Goal: Task Accomplishment & Management: Complete application form

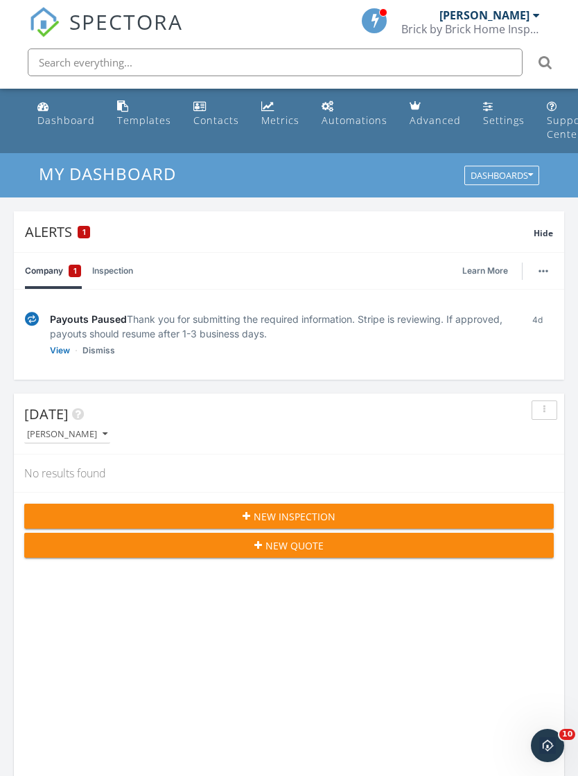
click at [89, 521] on div "New Inspection" at bounding box center [288, 516] width 507 height 15
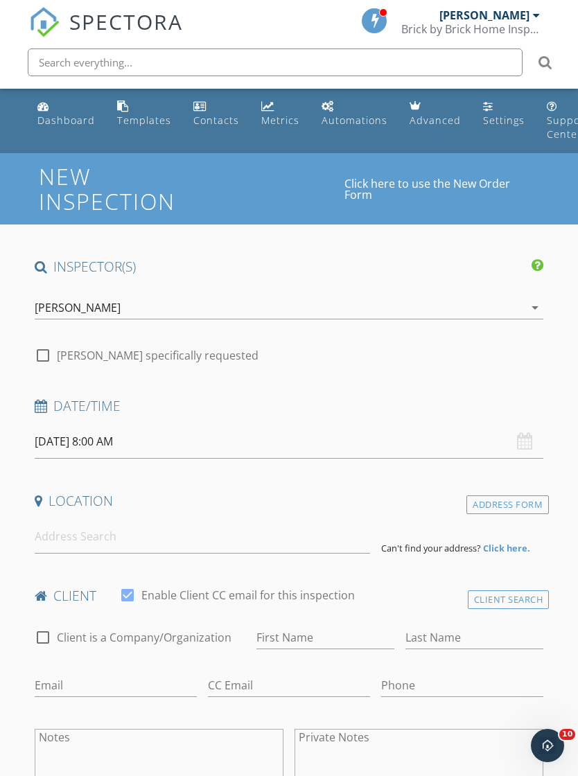
click at [181, 431] on input "09/29/2025 8:00 AM" at bounding box center [289, 442] width 509 height 34
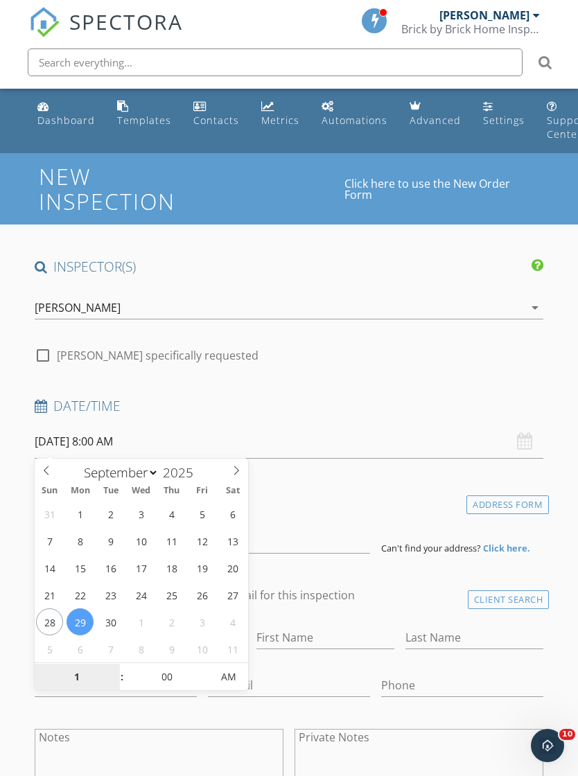
scroll to position [172, 0]
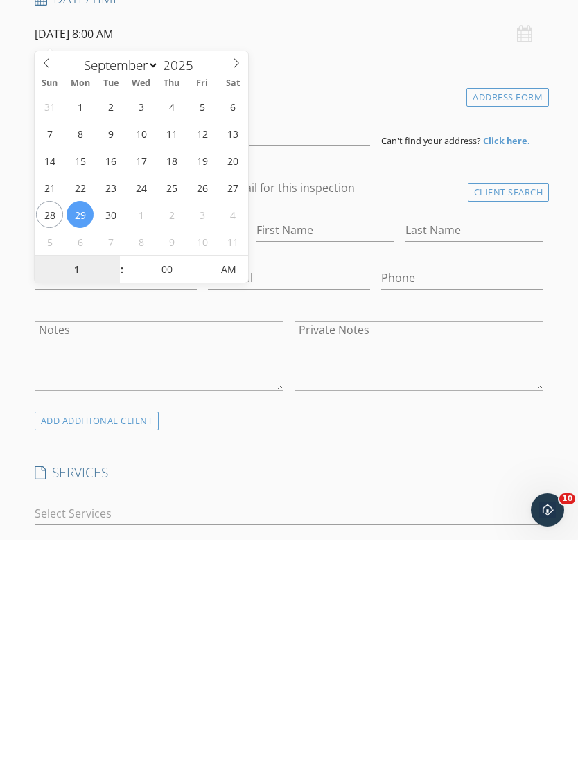
type input "10"
type input "[DATE] 10:00 AM"
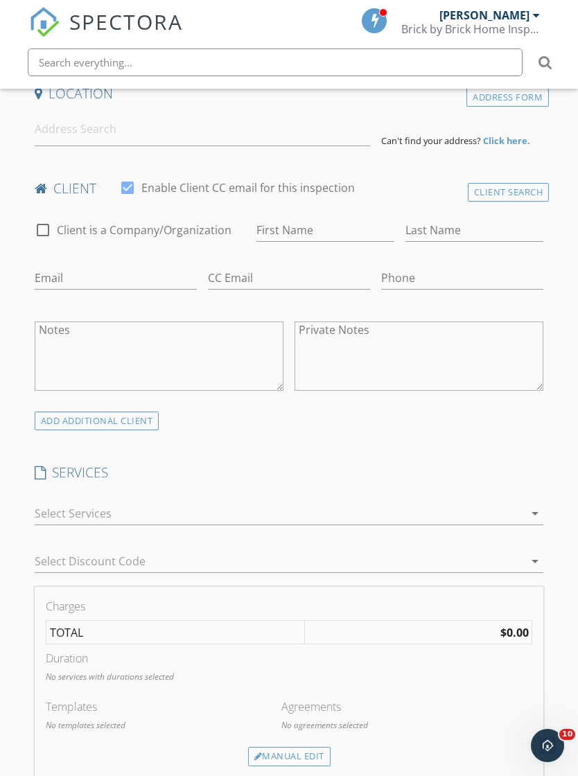
click at [400, 494] on div "check_box_outline_blank Well Water Testing check_box_outline_blank Wood Destroy…" at bounding box center [289, 516] width 509 height 45
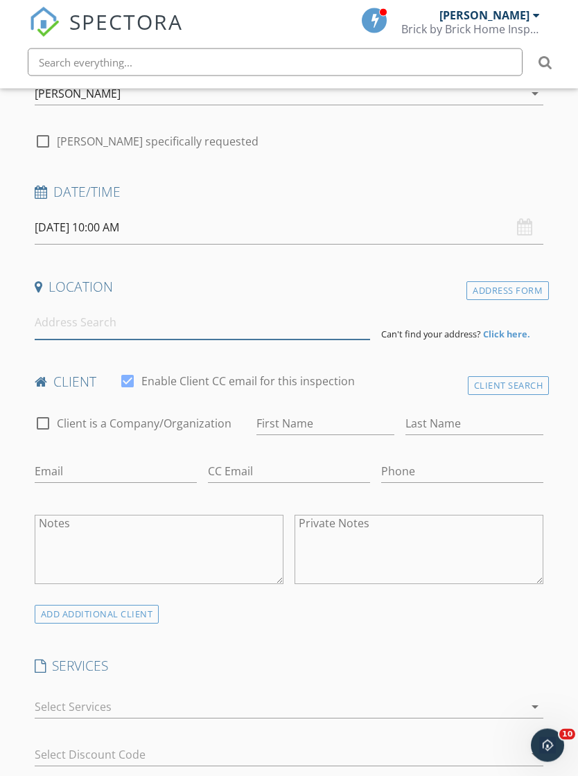
click at [274, 333] on input at bounding box center [202, 323] width 335 height 34
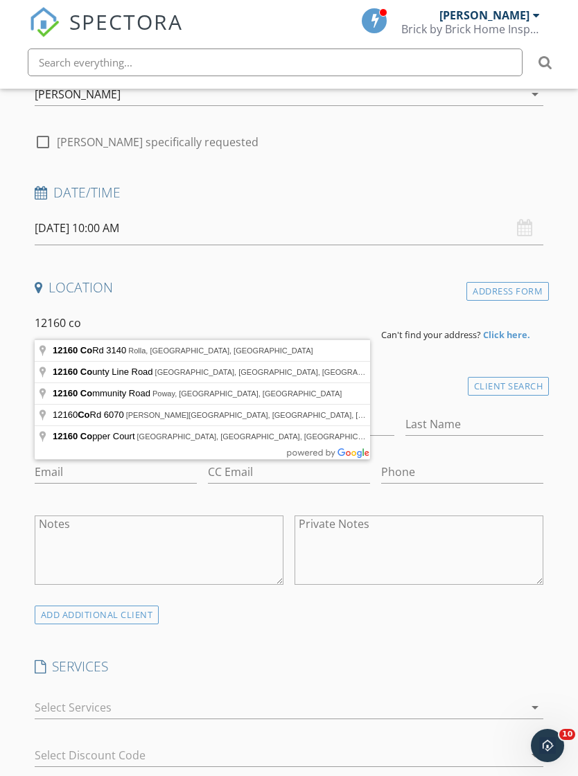
type input "12160 Co Rd 3140, Rolla, MO, USA"
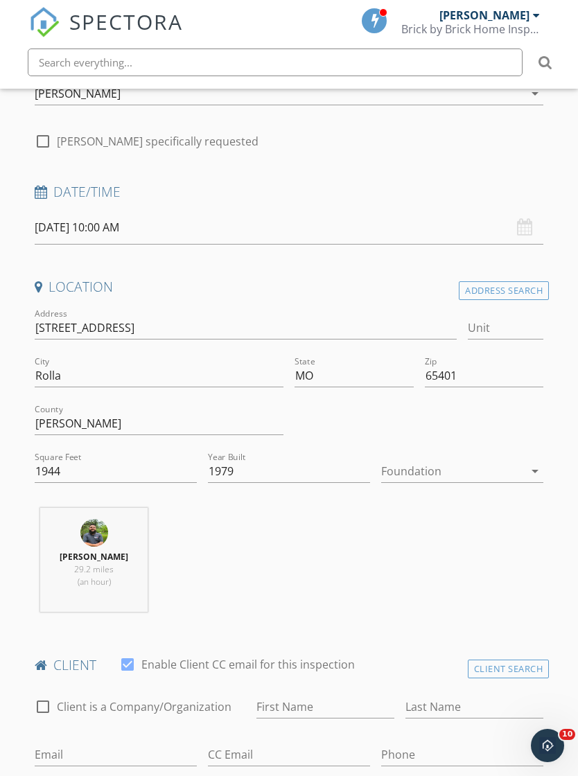
click at [456, 481] on div "Foundation arrow_drop_down" at bounding box center [462, 471] width 162 height 23
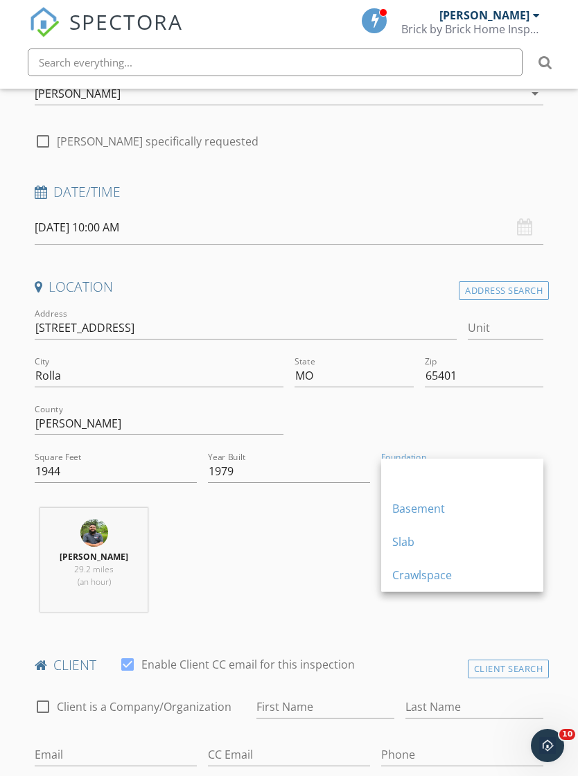
click at [435, 579] on div "Crawlspace" at bounding box center [462, 574] width 140 height 17
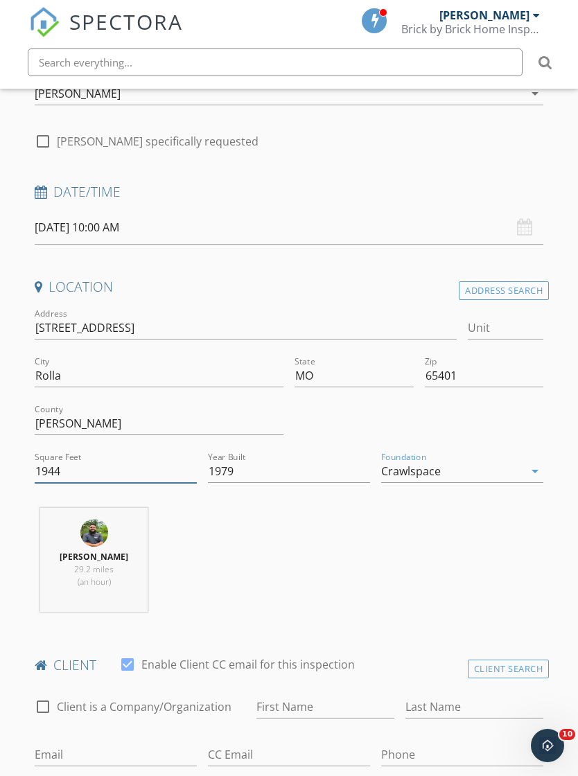
click at [157, 476] on input "1944" at bounding box center [116, 471] width 162 height 23
type input "1"
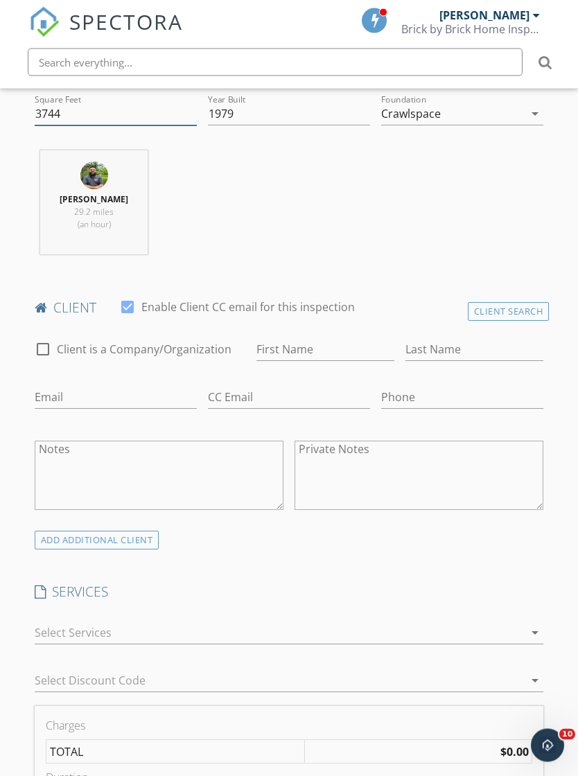
type input "3744"
click at [345, 354] on input "First Name" at bounding box center [325, 350] width 138 height 23
type input "[PERSON_NAME]"
click at [476, 357] on input "Last Name" at bounding box center [474, 350] width 138 height 23
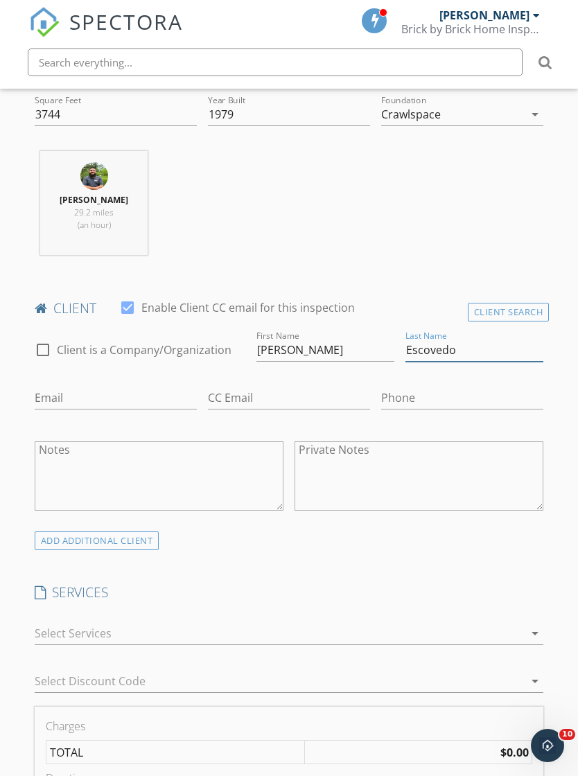
type input "Escovedo"
click at [101, 394] on input "Email" at bounding box center [116, 397] width 162 height 23
type input "Jesco1592@gmail.com"
click at [429, 400] on input "Phone" at bounding box center [462, 397] width 162 height 23
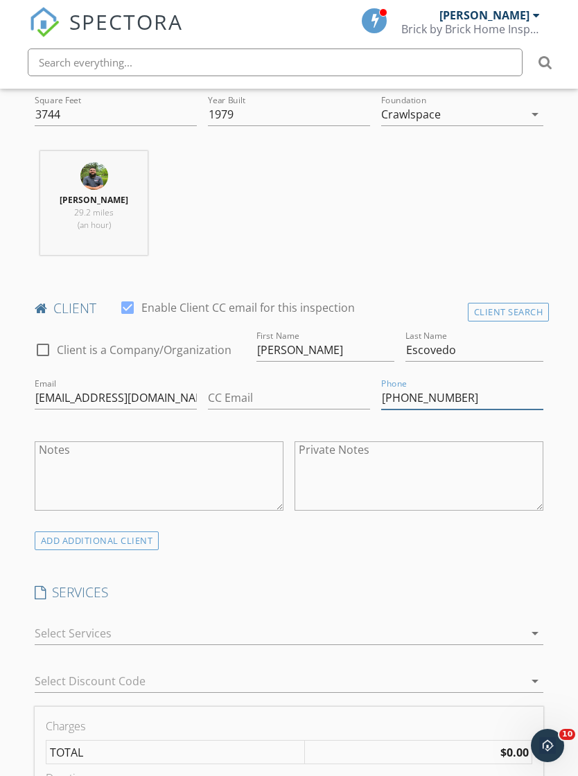
type input "530-635-4885"
click at [543, 499] on textarea "Private Notes" at bounding box center [418, 475] width 249 height 69
click at [541, 474] on textarea "Private Notes" at bounding box center [418, 475] width 249 height 69
click at [134, 546] on div "ADD ADDITIONAL client" at bounding box center [97, 540] width 125 height 19
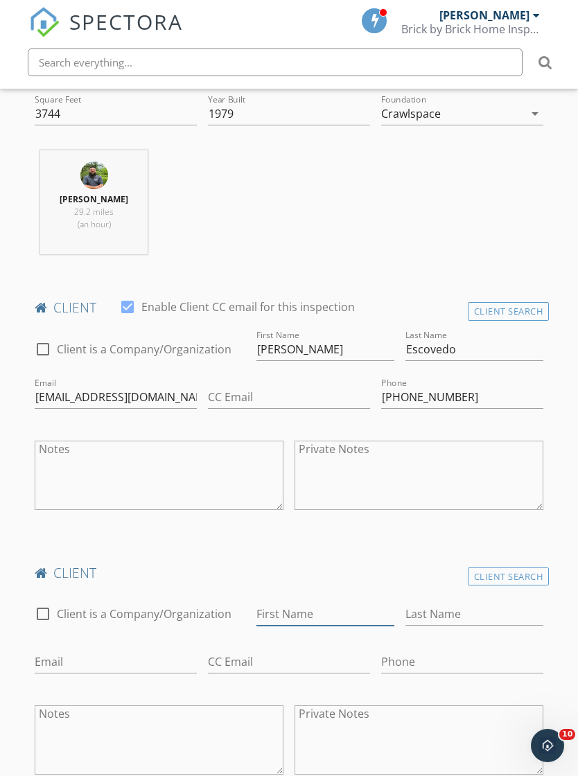
click at [341, 602] on input "First Name" at bounding box center [325, 613] width 138 height 23
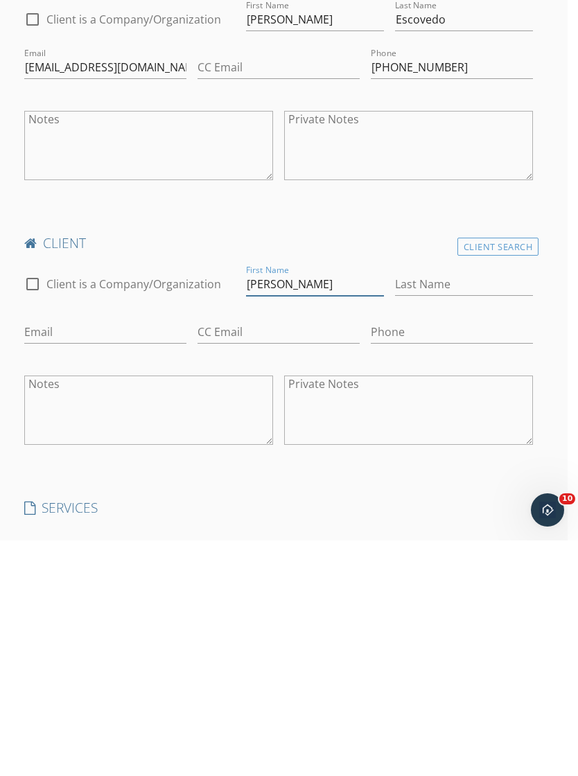
type input "Dena"
click at [427, 508] on input "Last Name" at bounding box center [464, 519] width 138 height 23
type input "Escovedo"
click at [125, 556] on input "Email" at bounding box center [105, 567] width 162 height 23
type input "Dmesco2023@gmail.com"
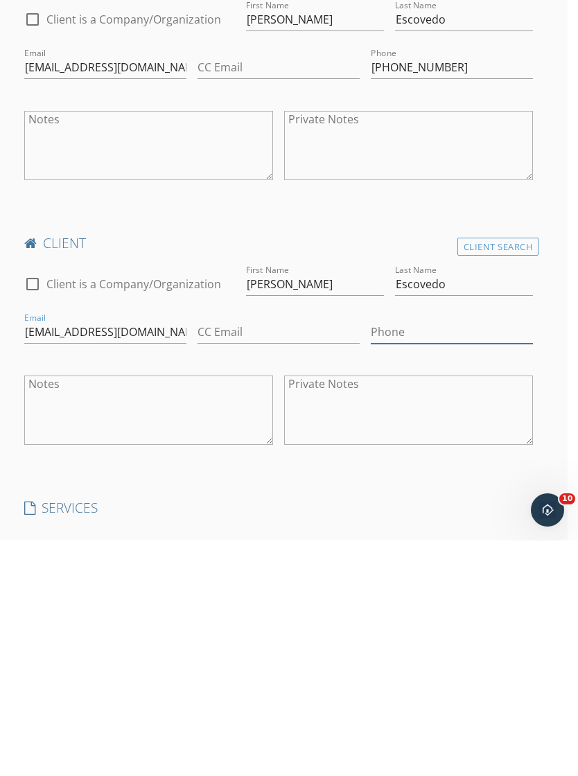
click at [427, 556] on input "Phone" at bounding box center [451, 567] width 162 height 23
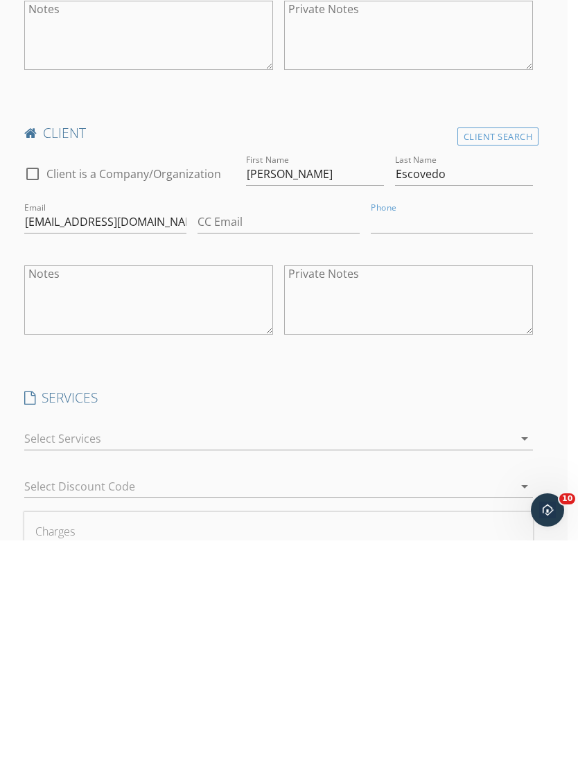
click at [376, 663] on div at bounding box center [269, 674] width 490 height 22
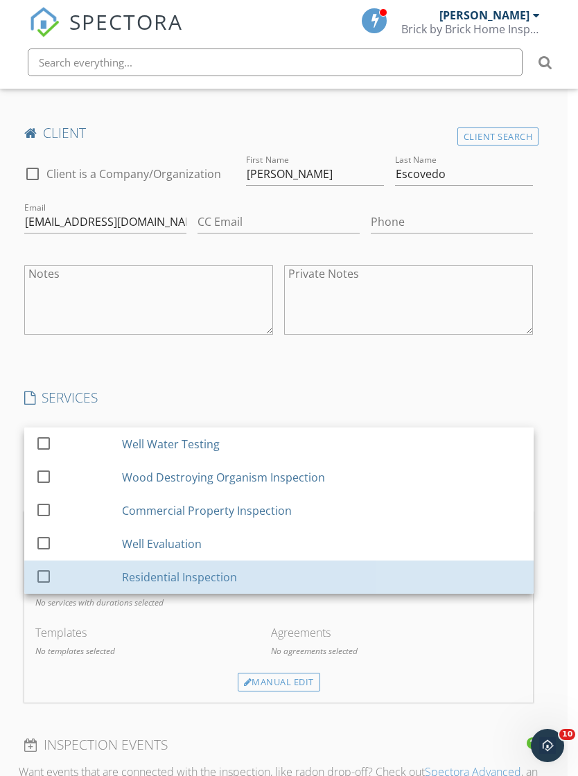
click at [226, 575] on div "Residential Inspection" at bounding box center [179, 577] width 115 height 17
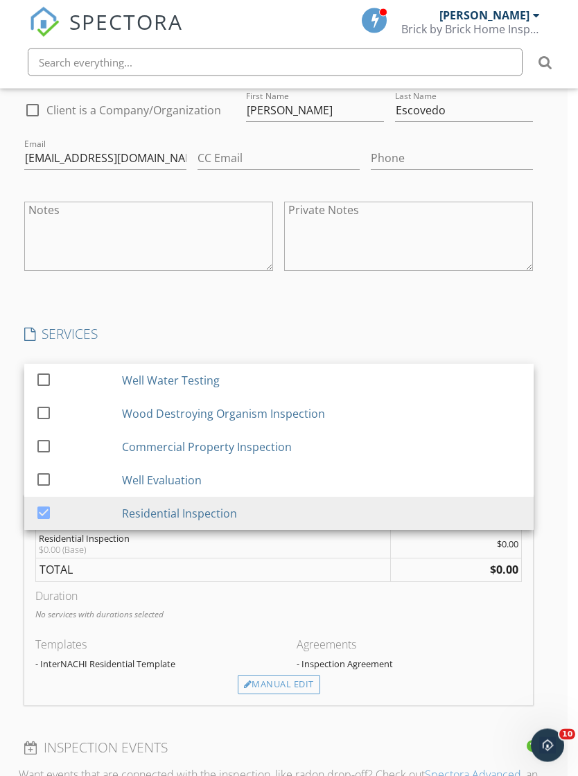
click at [293, 681] on div "Manual Edit" at bounding box center [279, 684] width 82 height 19
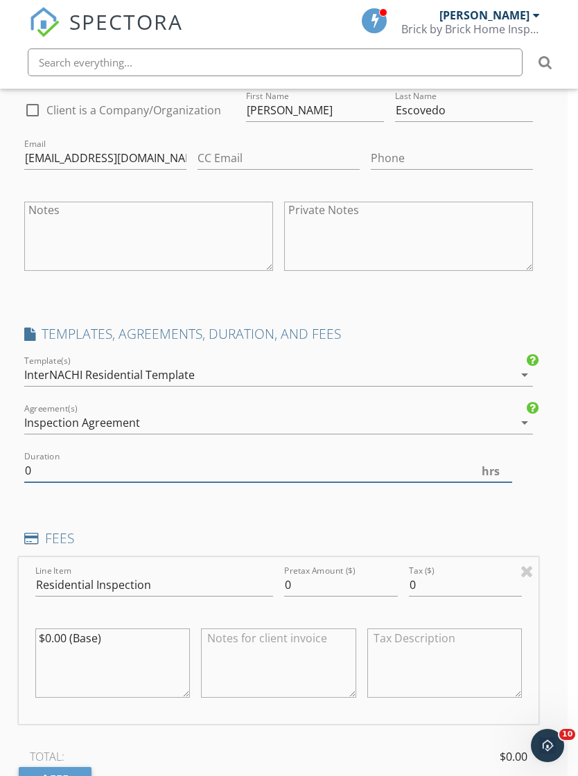
click at [123, 463] on input "0" at bounding box center [268, 470] width 488 height 23
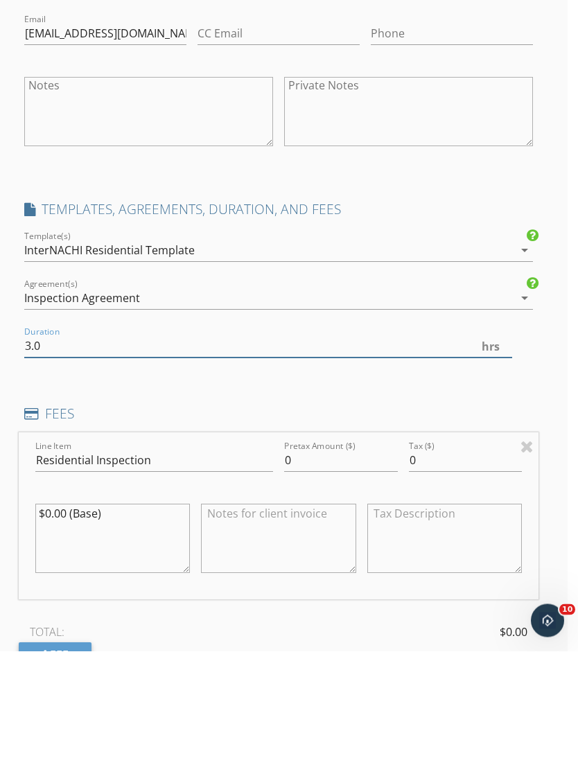
type input "3.0"
click at [356, 574] on input "0" at bounding box center [341, 585] width 114 height 23
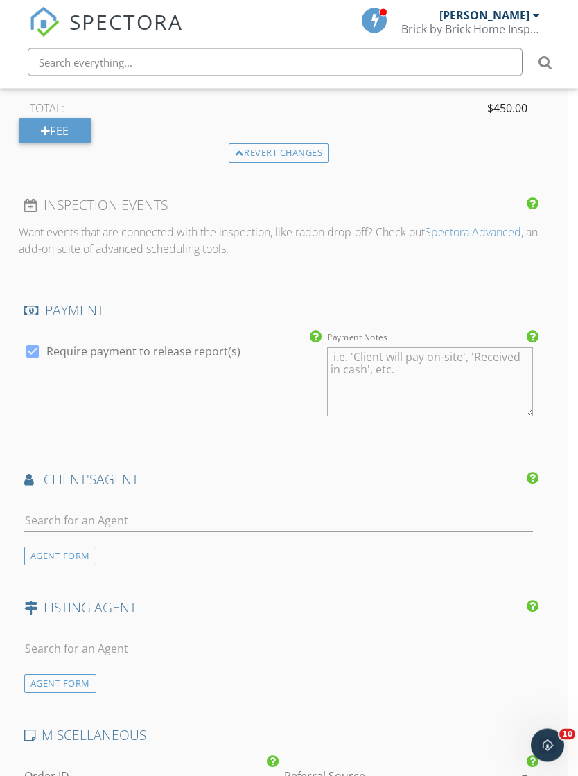
type input "450.00"
click at [480, 526] on input "text" at bounding box center [278, 521] width 509 height 23
type input "J"
type input "Ken"
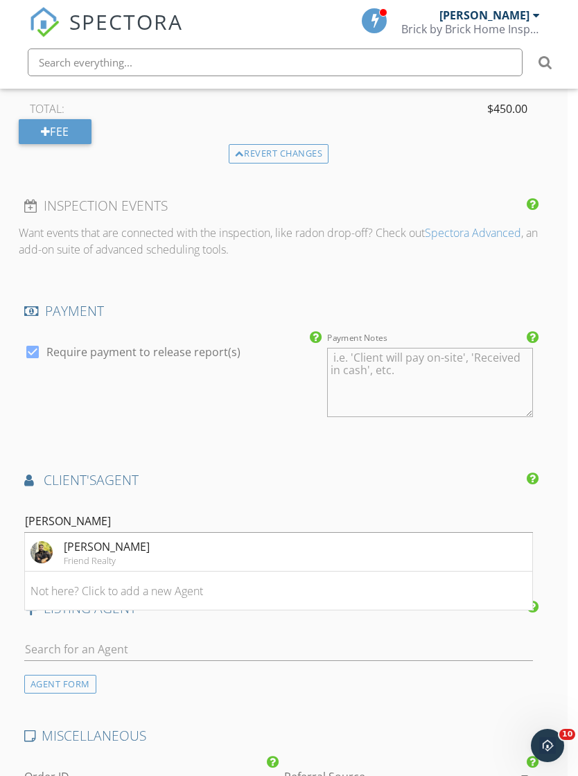
click at [183, 544] on li "Kenshay Cunningham Friend Realty" at bounding box center [279, 552] width 508 height 39
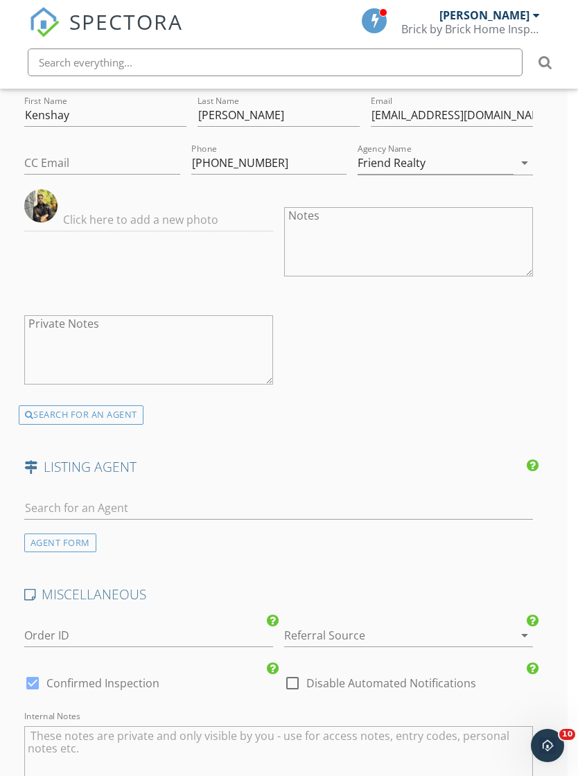
scroll to position [2276, 10]
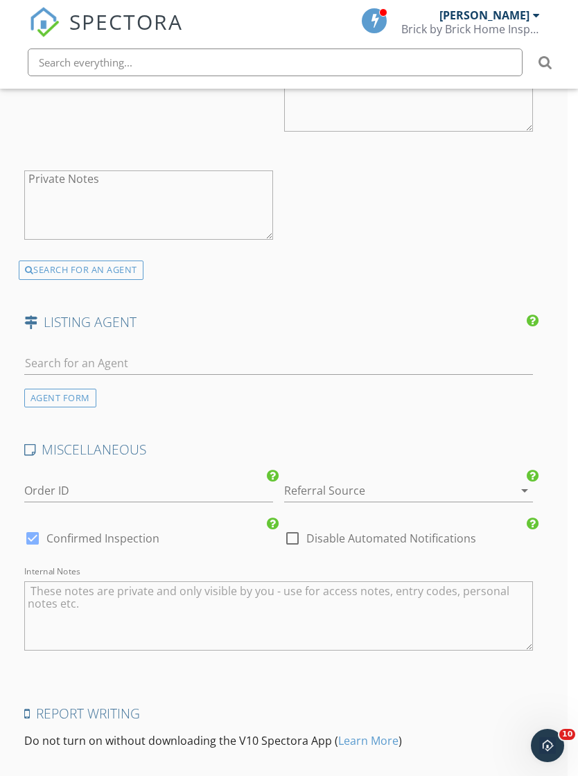
click at [436, 480] on div at bounding box center [389, 490] width 210 height 22
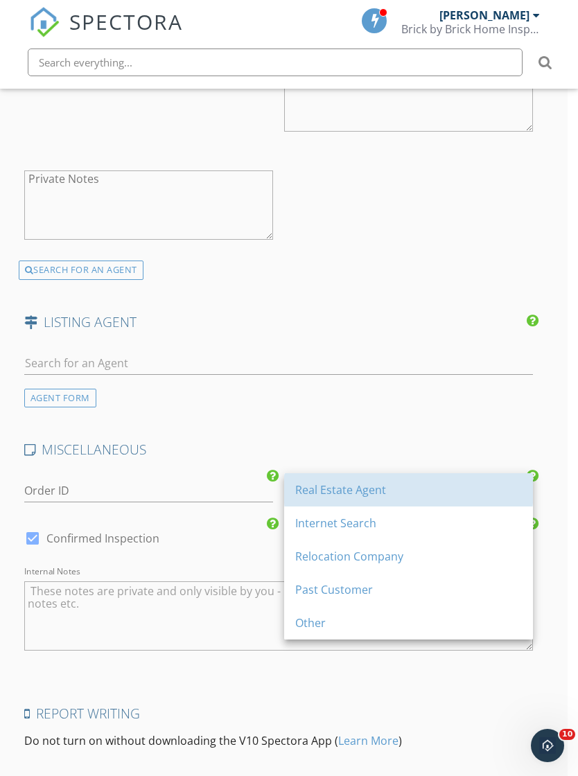
click at [394, 483] on div "Real Estate Agent" at bounding box center [408, 489] width 226 height 17
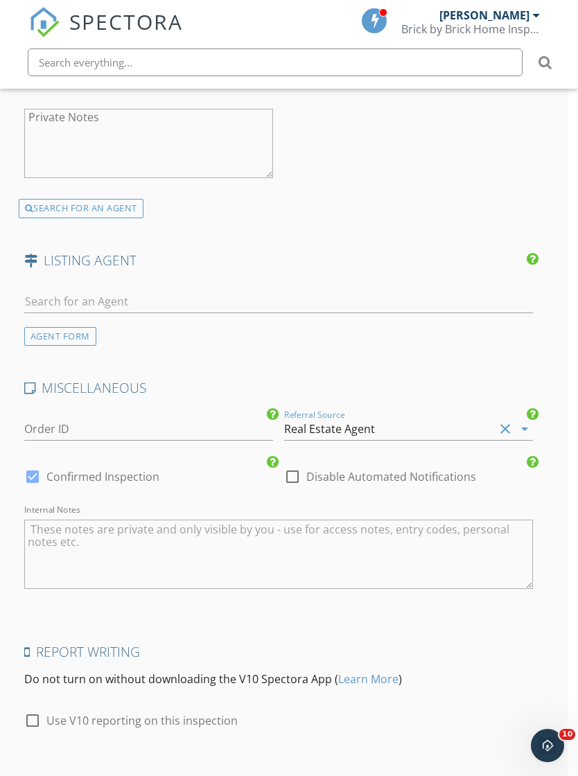
scroll to position [2393, 10]
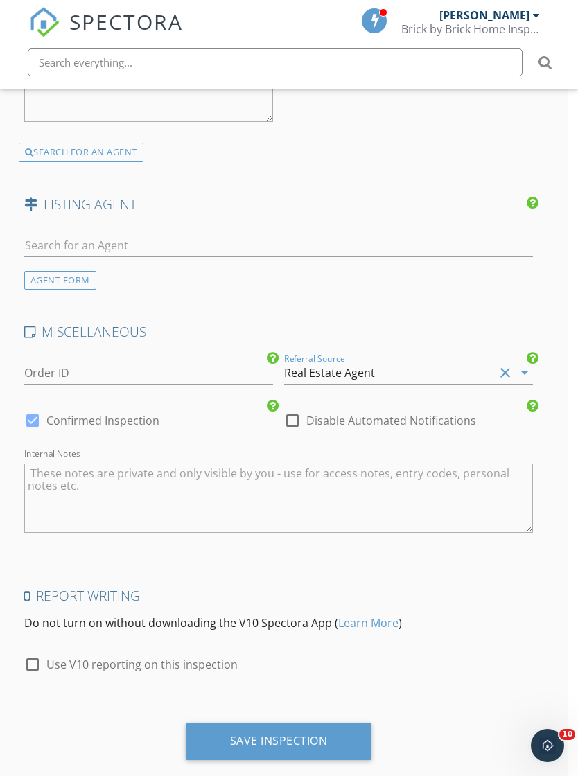
click at [330, 735] on div "Save Inspection" at bounding box center [279, 740] width 186 height 37
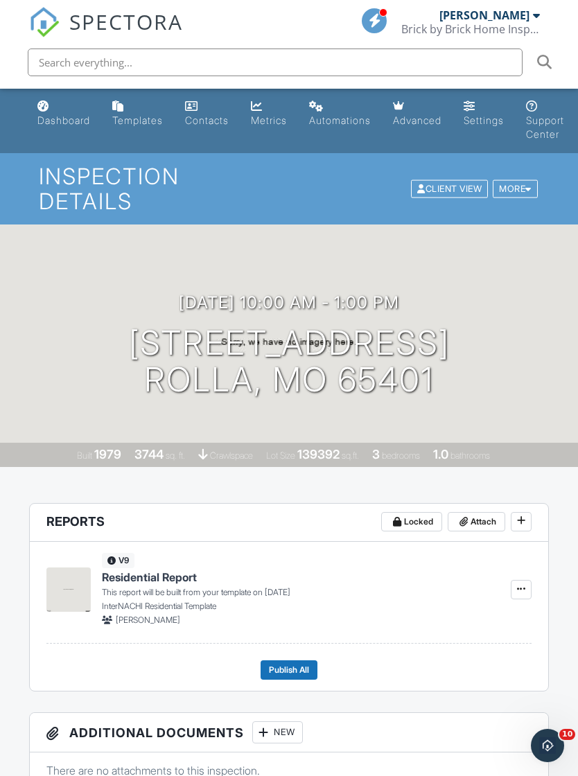
click at [557, 443] on div "Built 1979 3744 sq. ft. crawlspace Lot Size 139392 sq.ft. 3 bedrooms 1.0 bathro…" at bounding box center [289, 455] width 578 height 24
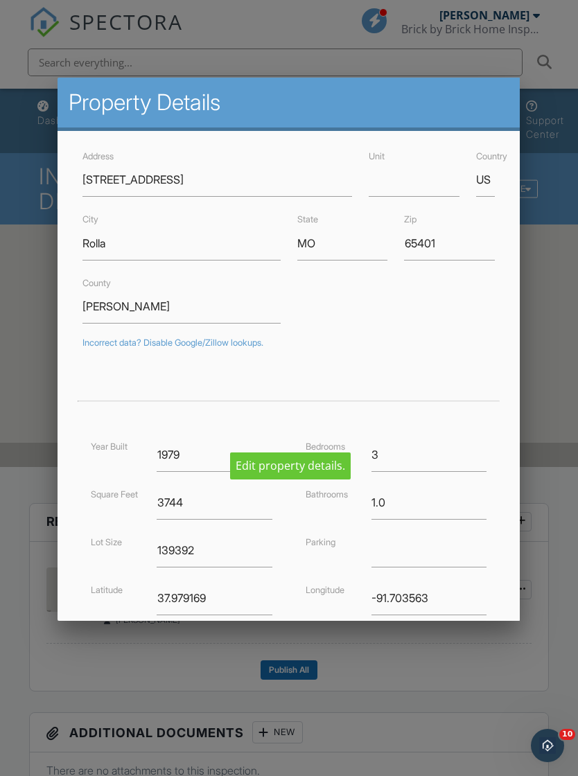
click at [562, 431] on div at bounding box center [289, 416] width 578 height 970
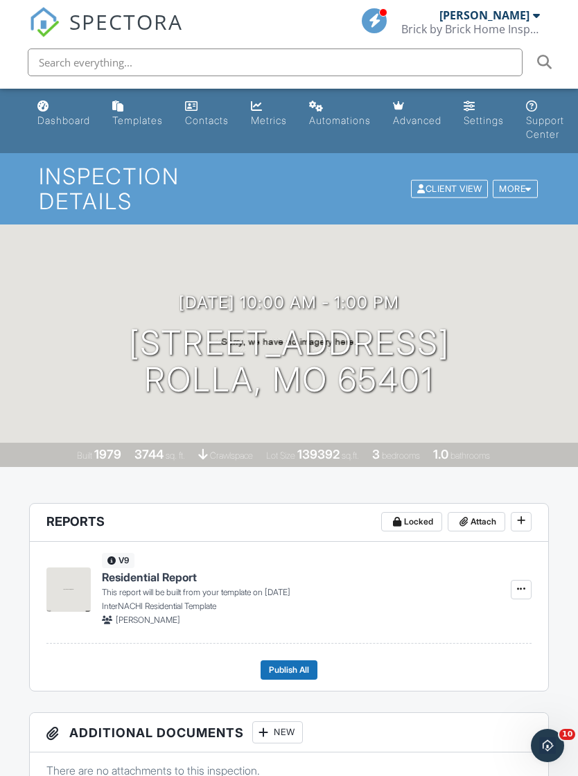
click at [540, 443] on div "Built 1979 3744 sq. ft. crawlspace Lot Size 139392 sq.ft. 3 bedrooms 1.0 bathro…" at bounding box center [289, 455] width 578 height 24
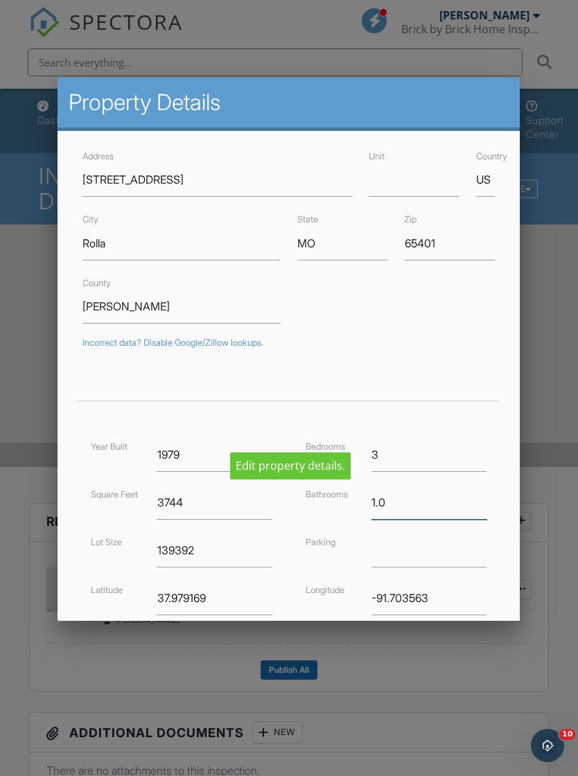
click at [423, 510] on input "1.0" at bounding box center [428, 502] width 115 height 34
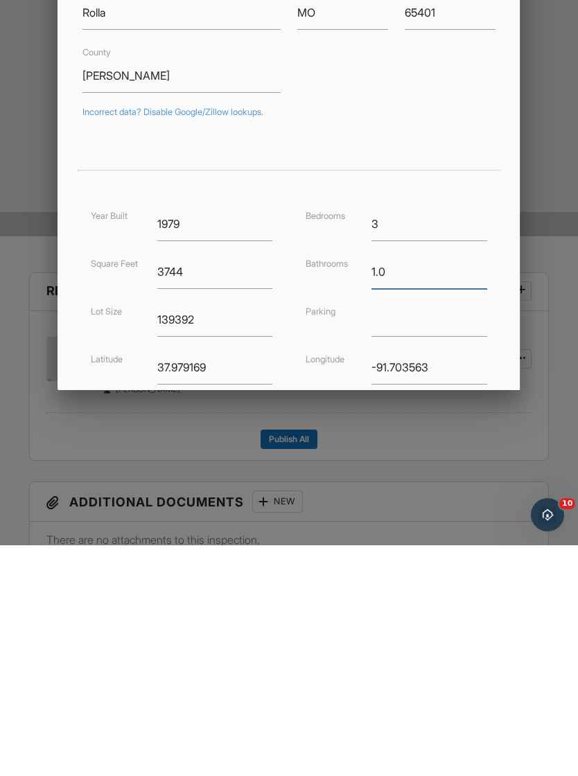
type input "1"
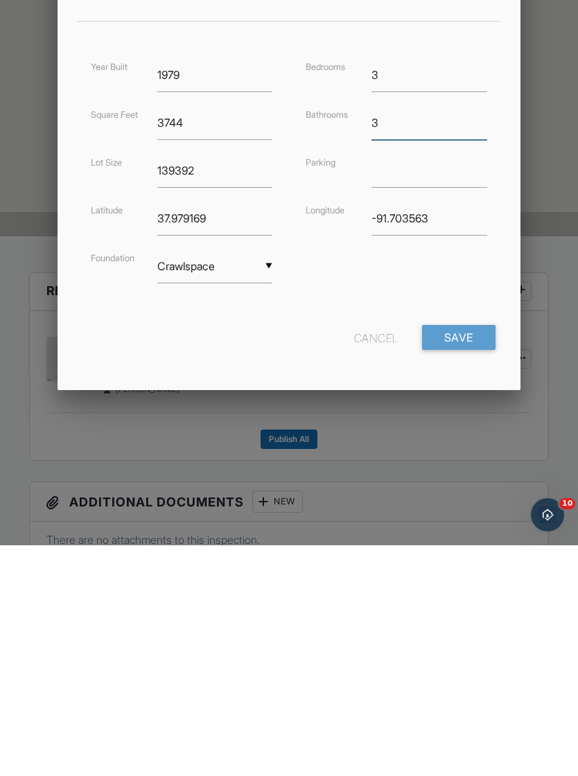
scroll to position [148, 0]
type input "3"
click at [472, 556] on input "Save" at bounding box center [458, 568] width 73 height 25
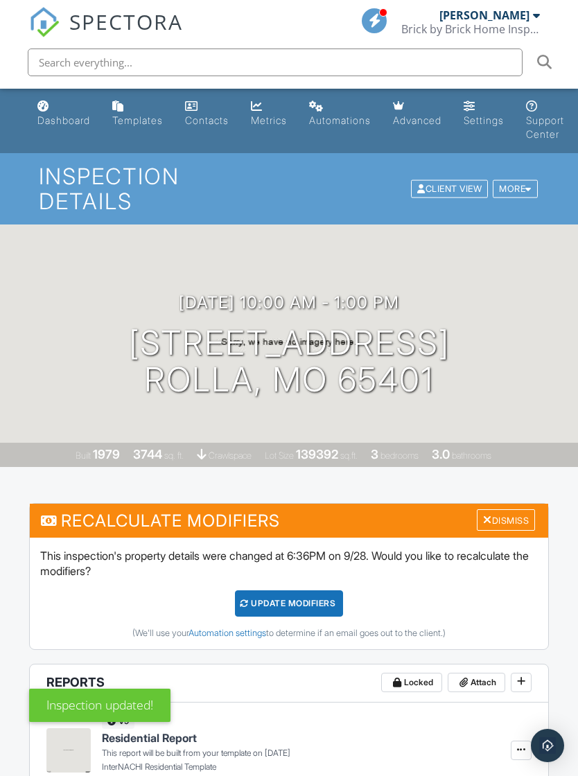
click at [325, 590] on div "UPDATE Modifiers" at bounding box center [289, 603] width 109 height 26
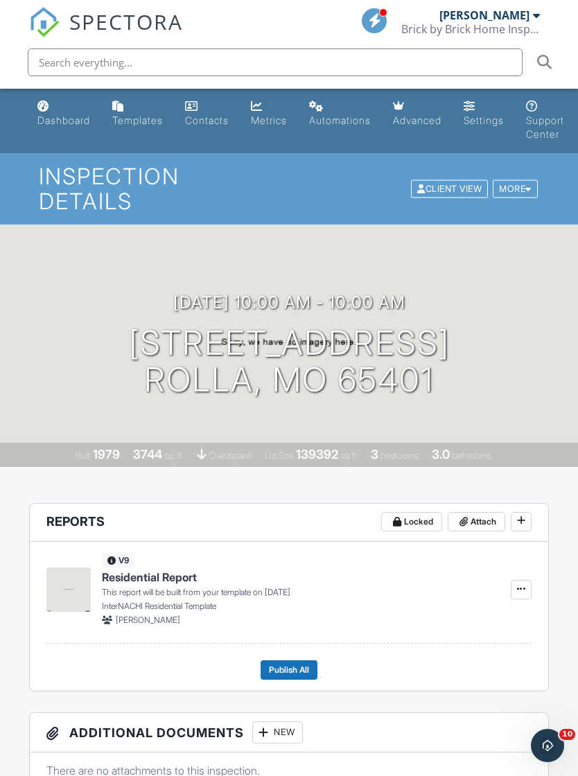
click at [80, 120] on div "Dashboard" at bounding box center [63, 120] width 53 height 12
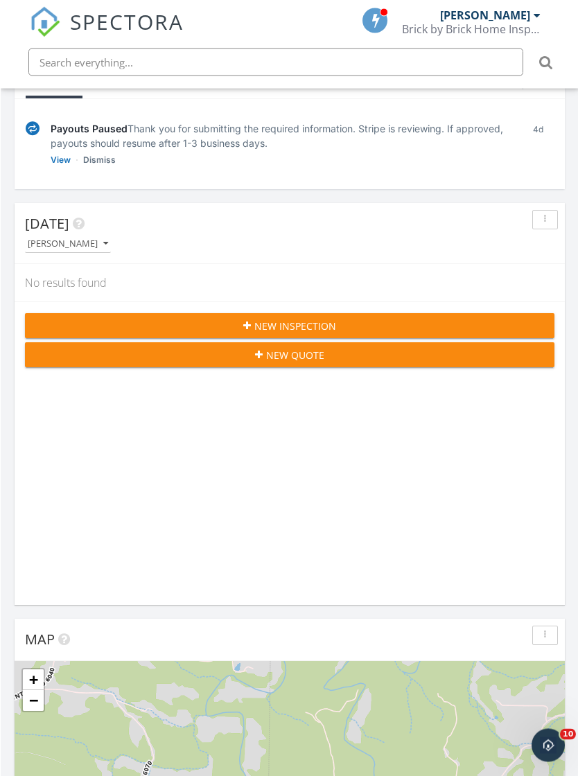
scroll to position [220, 0]
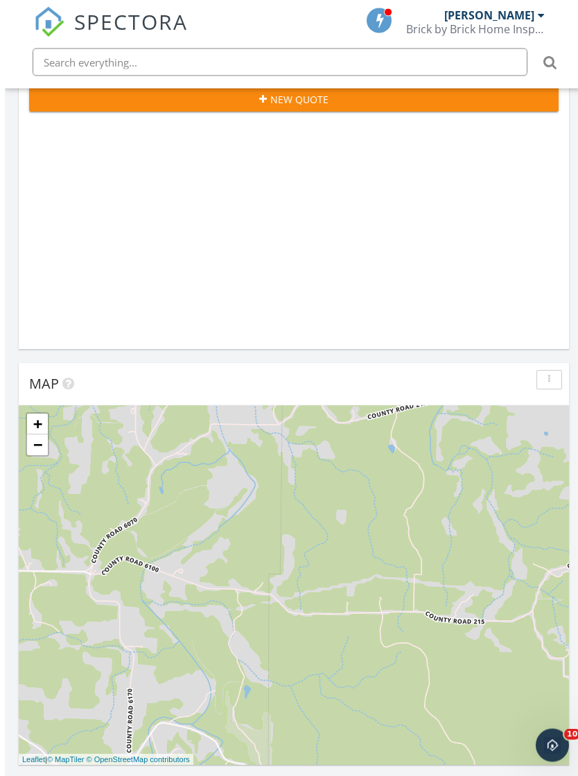
scroll to position [535, 0]
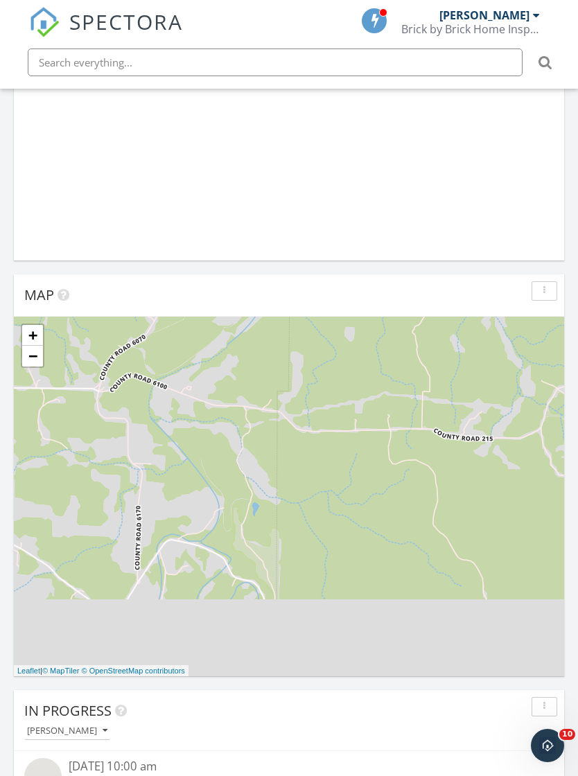
click at [551, 583] on div "+ − Leaflet | © MapTiler © OpenStreetMap contributors" at bounding box center [289, 495] width 550 height 359
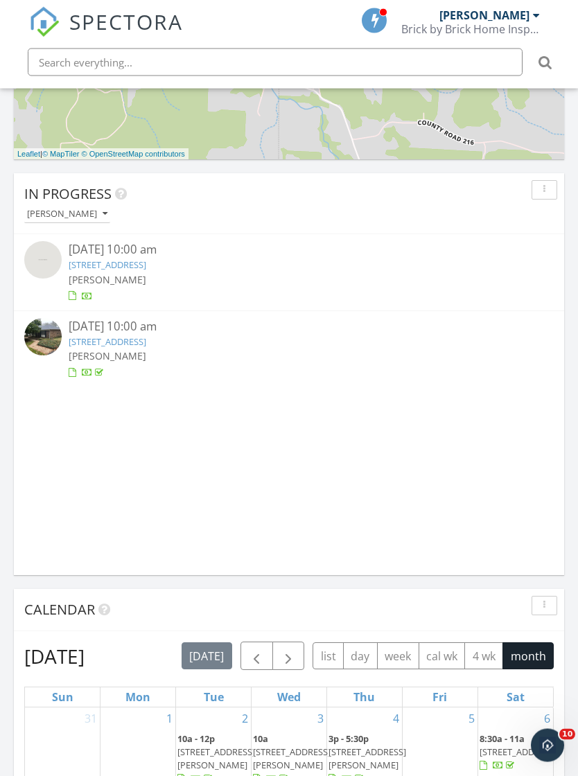
scroll to position [1051, 0]
click at [179, 287] on div "[DATE] 10:00 am [STREET_ADDRESS][PERSON_NAME]" at bounding box center [289, 272] width 441 height 62
click at [515, 292] on div "[DATE] 10:00 am [STREET_ADDRESS][PERSON_NAME]" at bounding box center [288, 272] width 529 height 62
click at [141, 241] on div "[DATE] 10:00 am" at bounding box center [289, 249] width 441 height 17
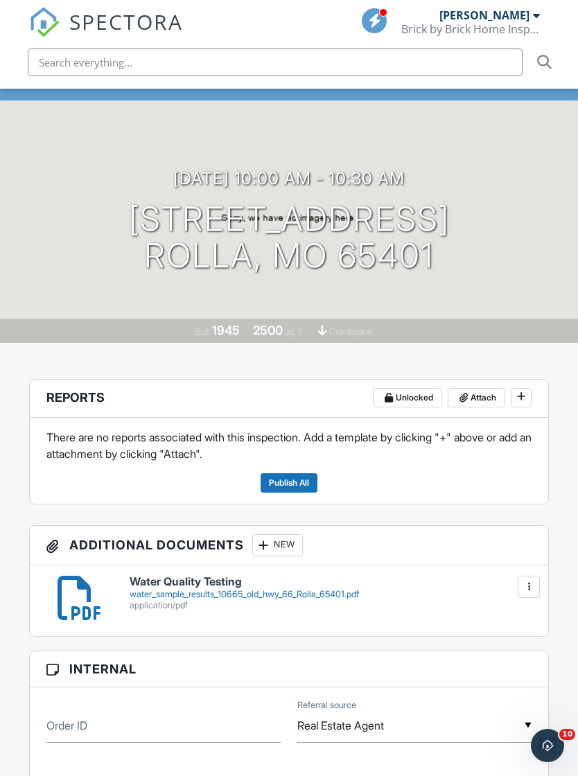
click at [303, 476] on span "Publish All" at bounding box center [289, 483] width 40 height 14
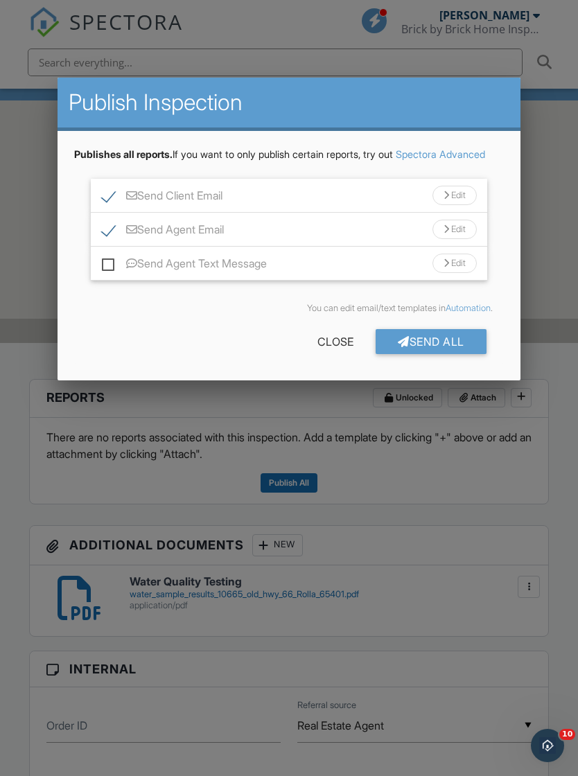
click at [102, 240] on label "Send Agent Email" at bounding box center [163, 231] width 122 height 17
checkbox input "false"
click at [107, 206] on label "Send Client Email" at bounding box center [162, 197] width 120 height 17
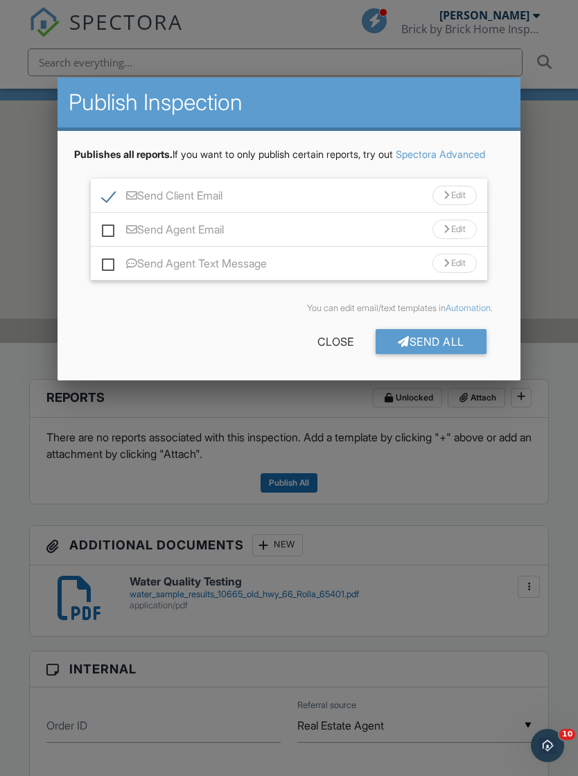
checkbox input "false"
click at [462, 354] on div "Send All" at bounding box center [430, 341] width 111 height 25
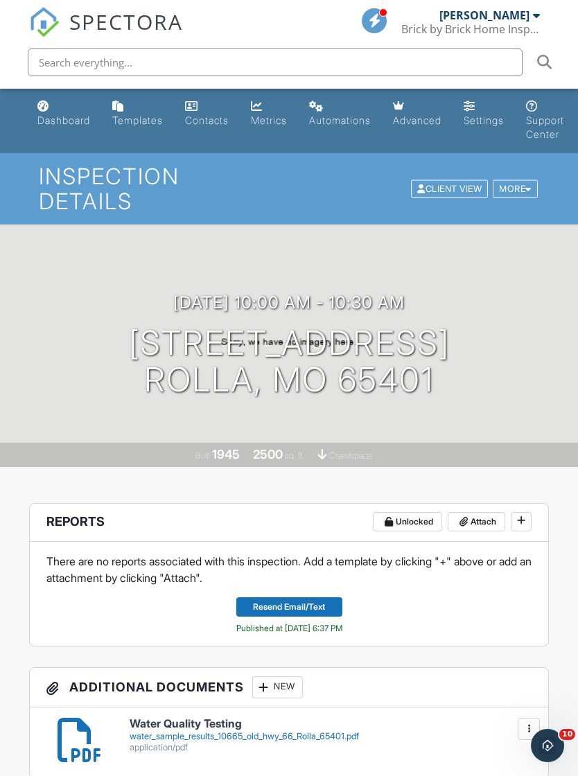
click at [57, 123] on div "Dashboard" at bounding box center [63, 120] width 53 height 12
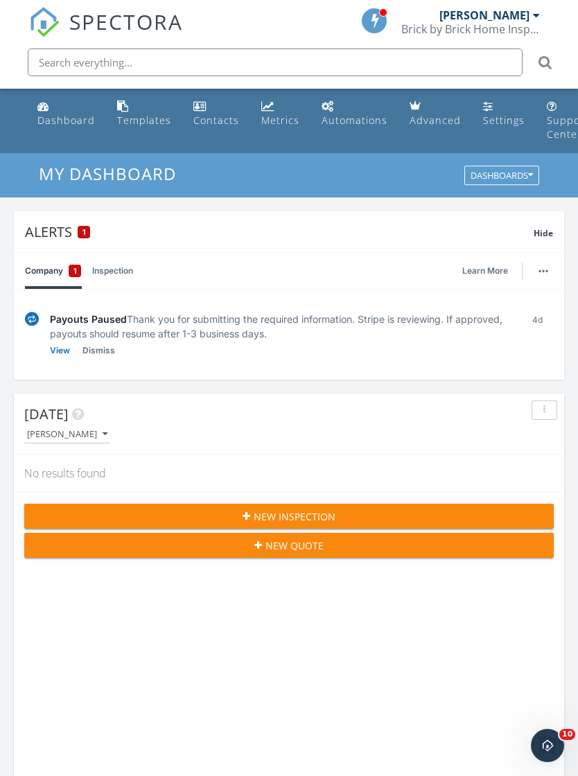
click at [299, 114] on link "Metrics" at bounding box center [280, 113] width 49 height 39
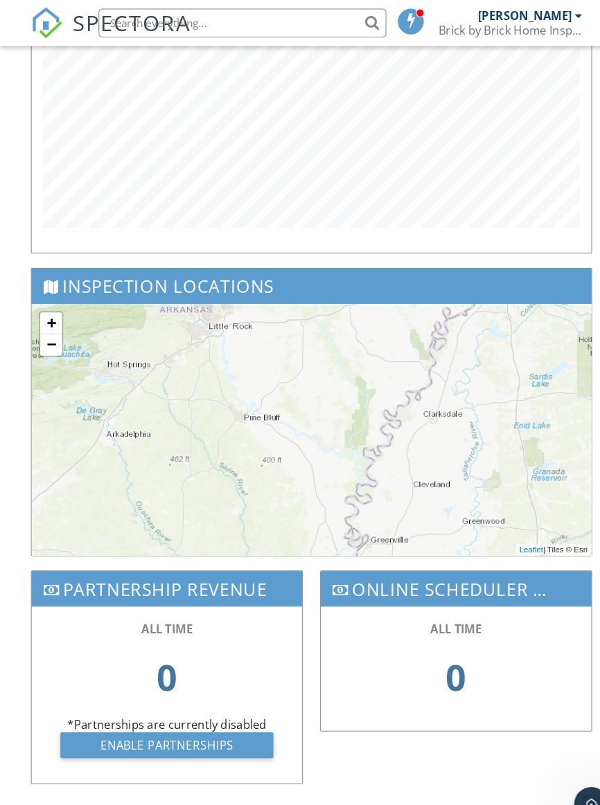
scroll to position [897, 0]
